Goal: Information Seeking & Learning: Understand process/instructions

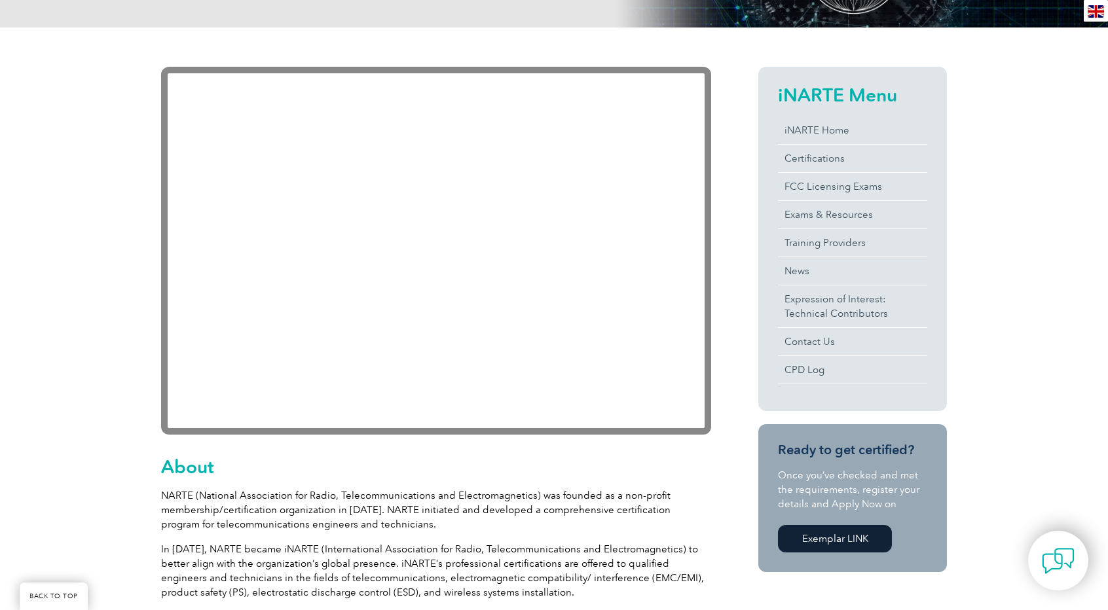
scroll to position [288, 0]
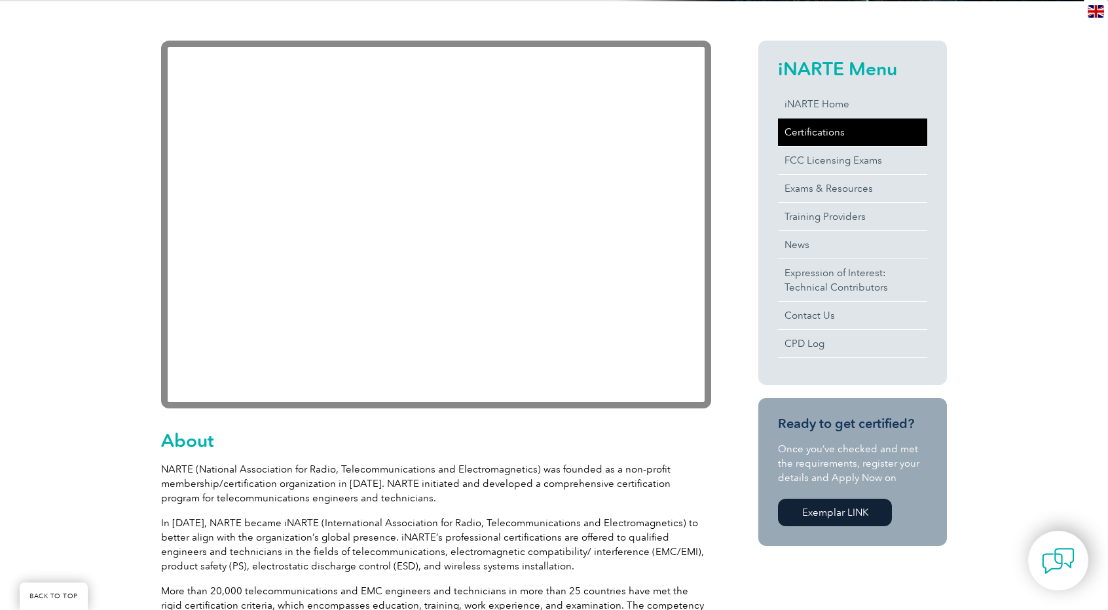
click at [804, 134] on link "Certifications" at bounding box center [852, 131] width 149 height 27
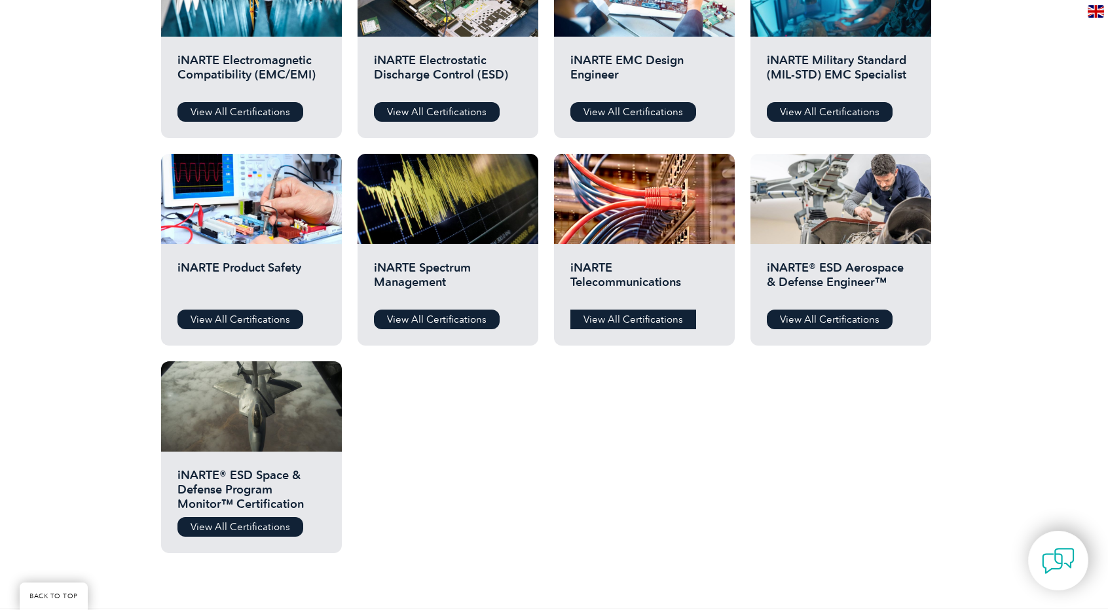
scroll to position [524, 0]
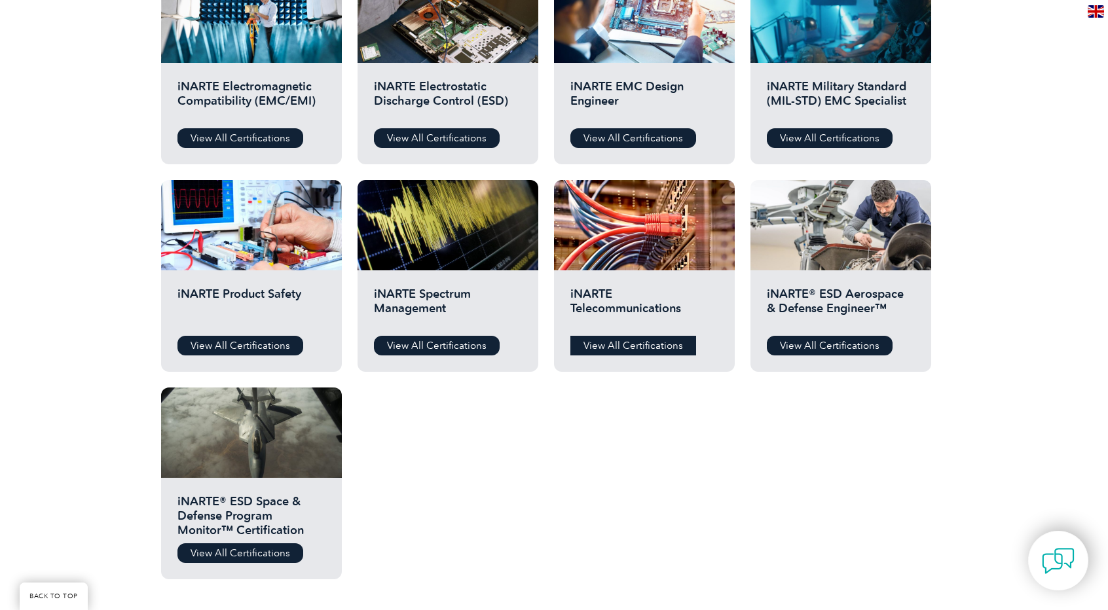
click at [625, 350] on link "View All Certifications" at bounding box center [633, 346] width 126 height 20
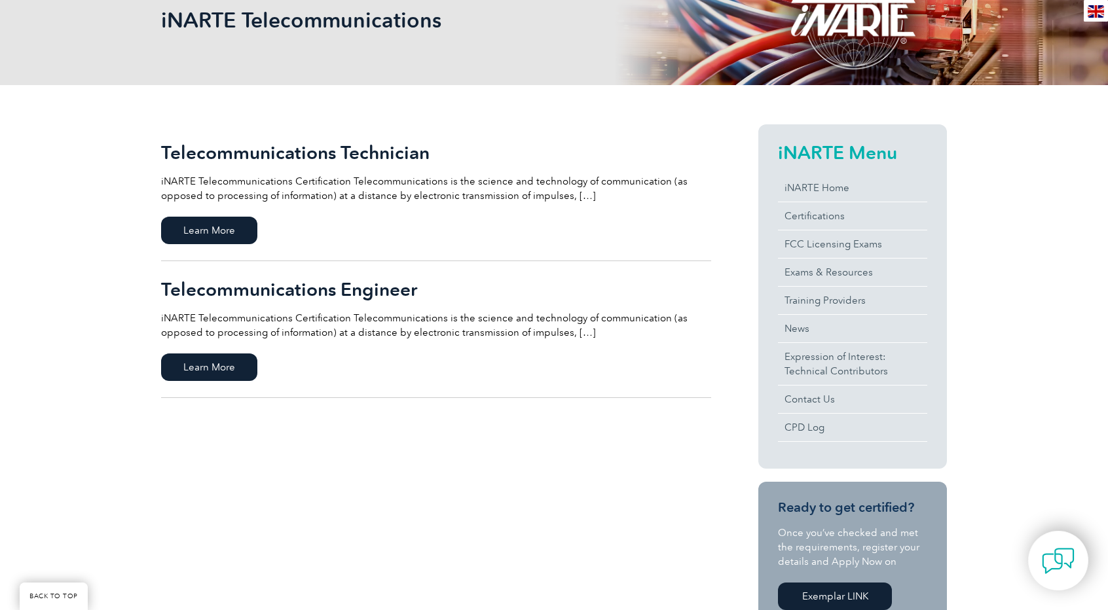
scroll to position [209, 0]
click at [233, 356] on span "Learn More" at bounding box center [209, 366] width 96 height 27
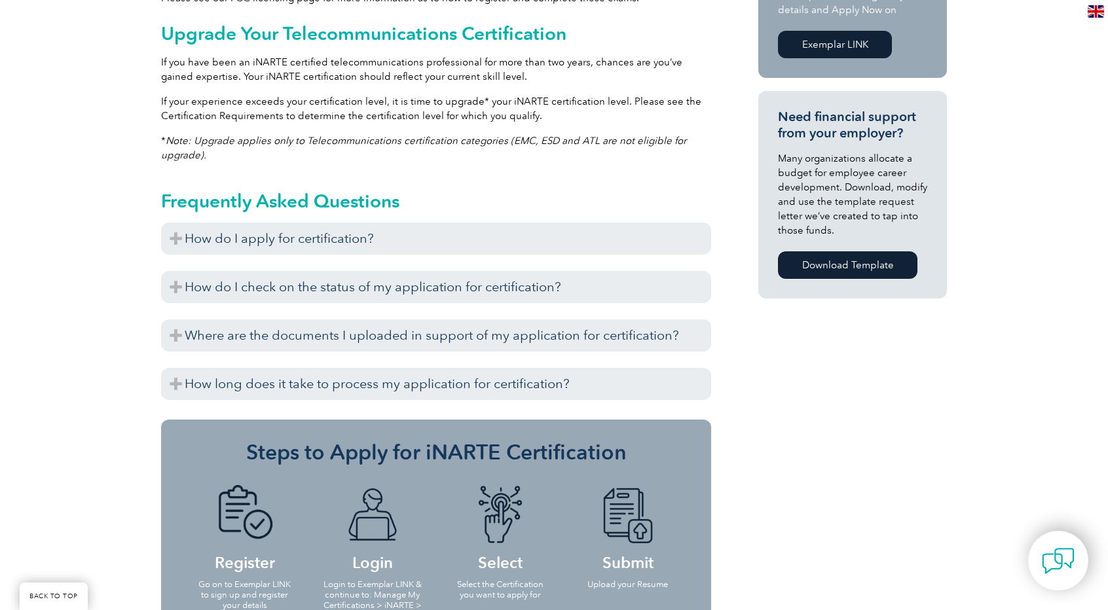
scroll to position [943, 0]
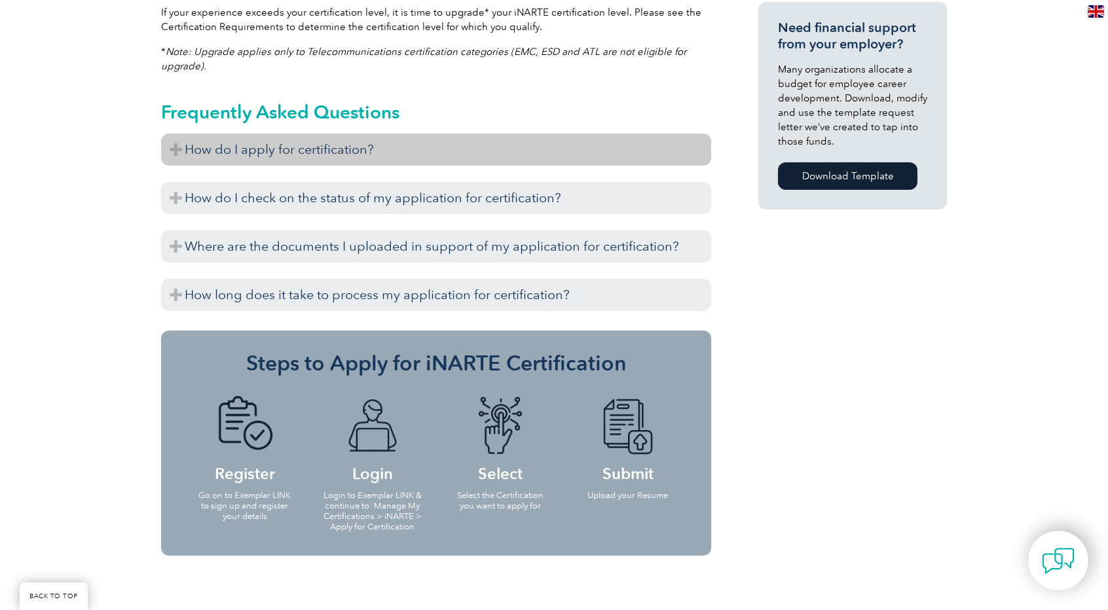
click at [381, 154] on h3 "How do I apply for certification?" at bounding box center [436, 150] width 550 height 32
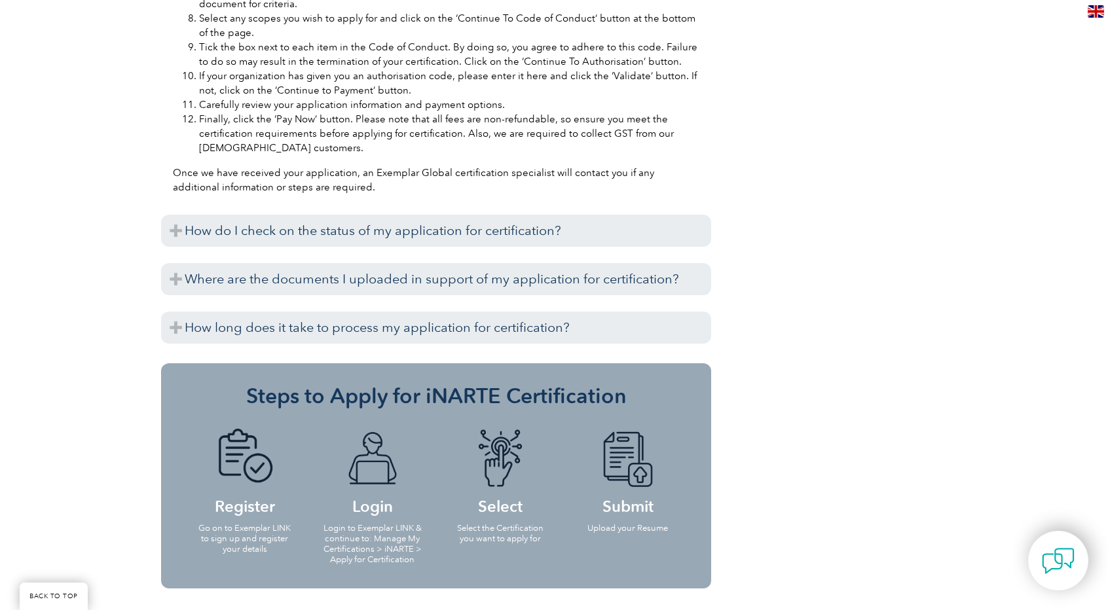
scroll to position [1519, 0]
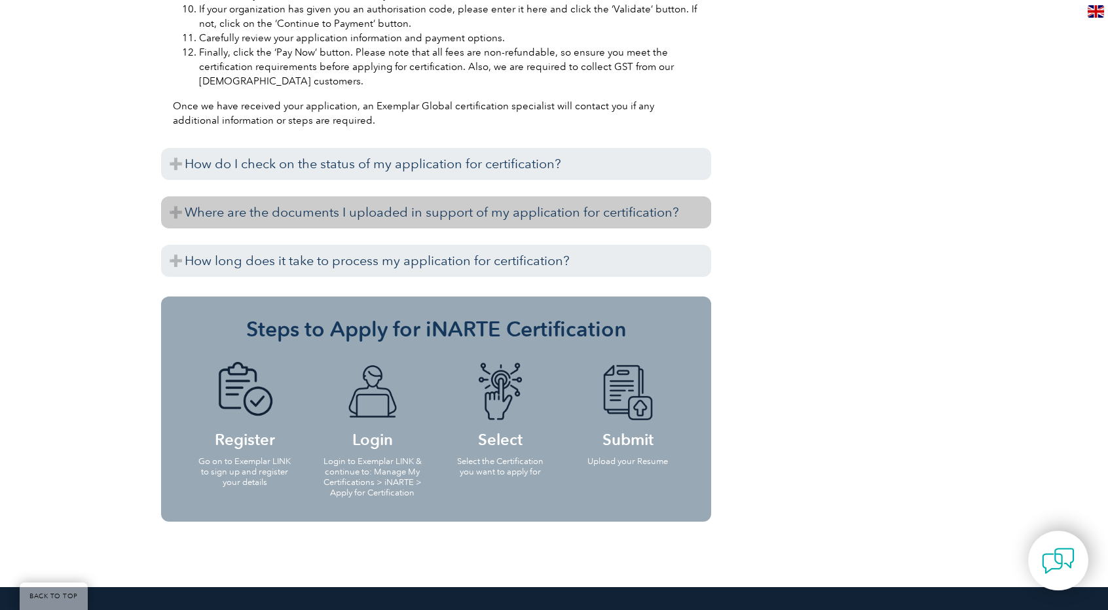
click at [371, 213] on h3 "Where are the documents I uploaded in support of my application for certificati…" at bounding box center [436, 212] width 550 height 32
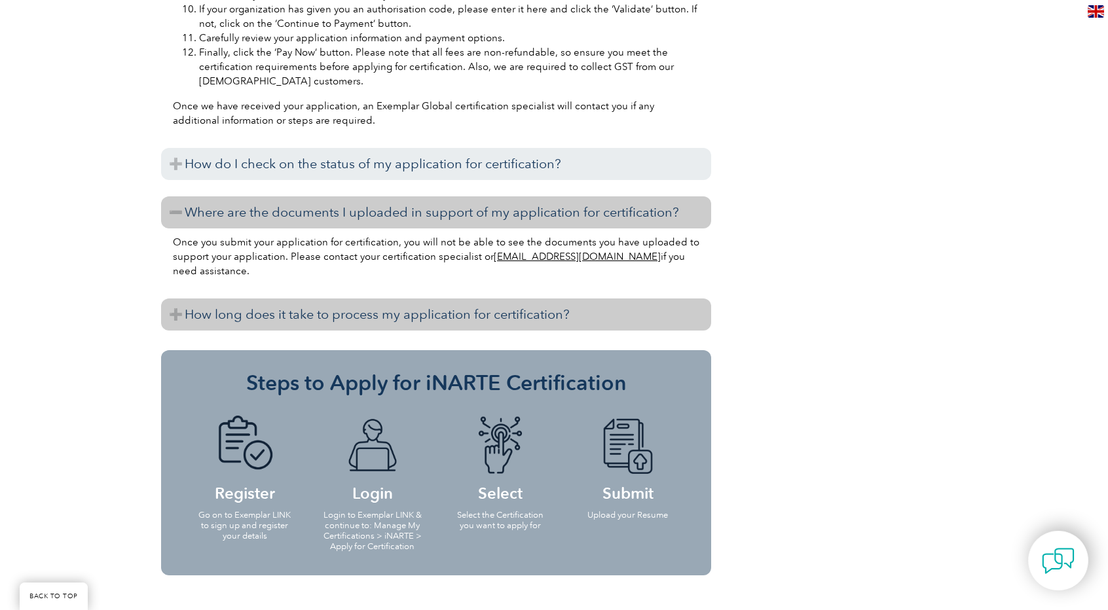
click at [400, 319] on h3 "How long does it take to process my application for certification?" at bounding box center [436, 314] width 550 height 32
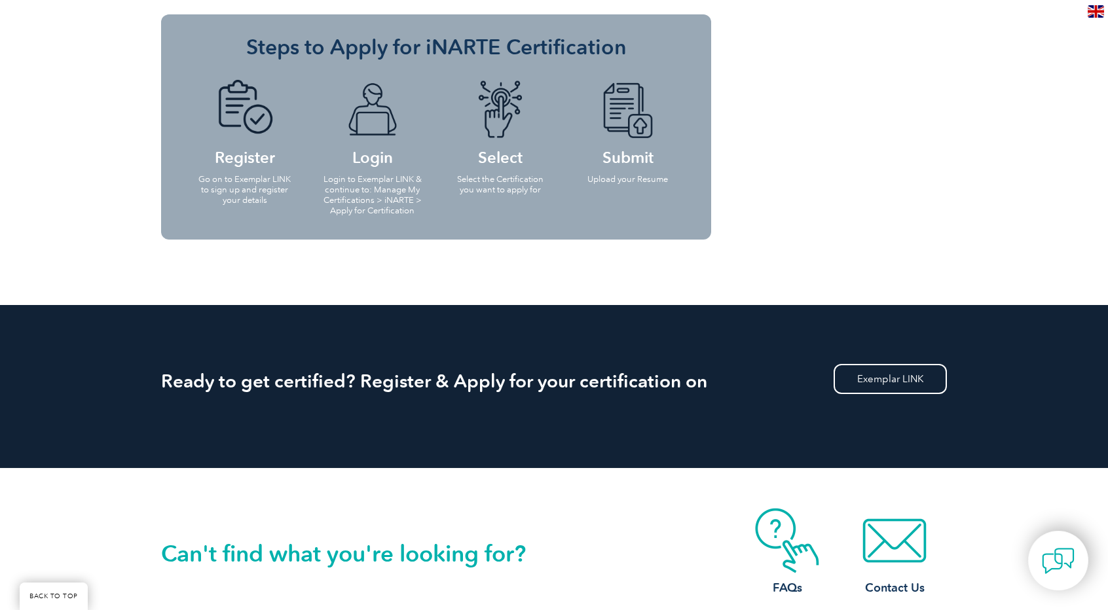
scroll to position [1938, 0]
